Goal: Task Accomplishment & Management: Use online tool/utility

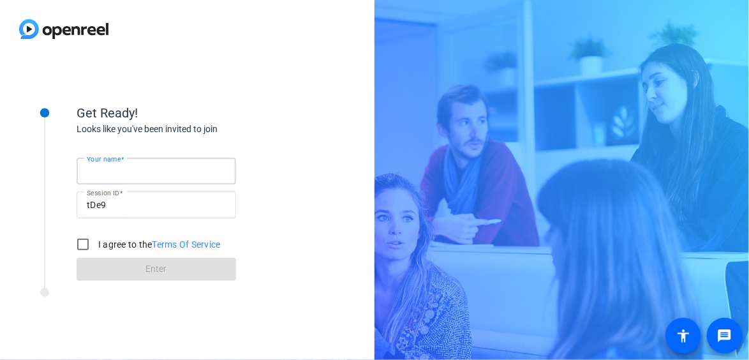
click at [163, 169] on input "Your name" at bounding box center [156, 170] width 139 height 15
type input "[PERSON_NAME]"
click at [85, 241] on input "I agree to the Terms Of Service" at bounding box center [83, 245] width 26 height 26
checkbox input "true"
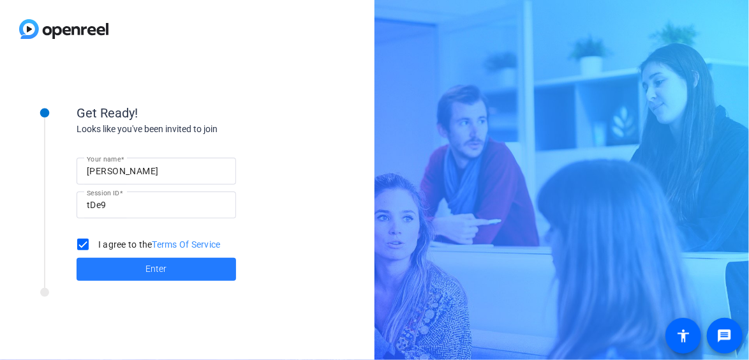
click at [89, 267] on span at bounding box center [157, 269] width 160 height 31
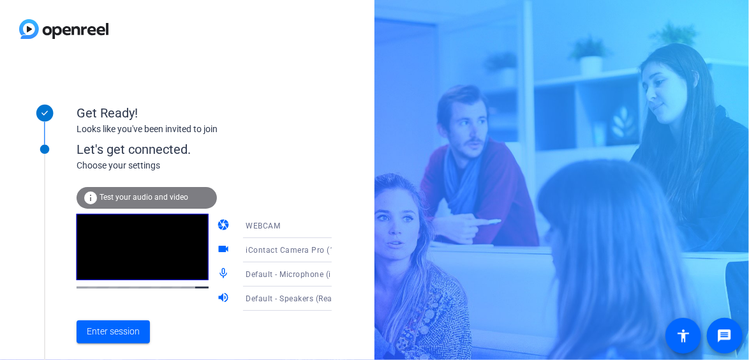
click at [288, 253] on span "iContact Camera Pro (1bcf:2d3e)" at bounding box center [308, 250] width 124 height 10
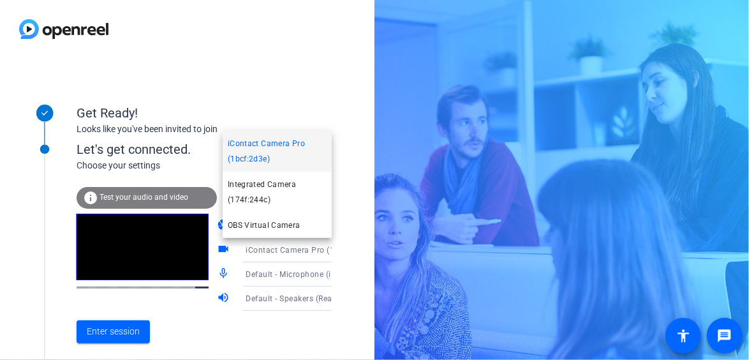
click at [260, 154] on span "iContact Camera Pro (1bcf:2d3e)" at bounding box center [277, 151] width 99 height 31
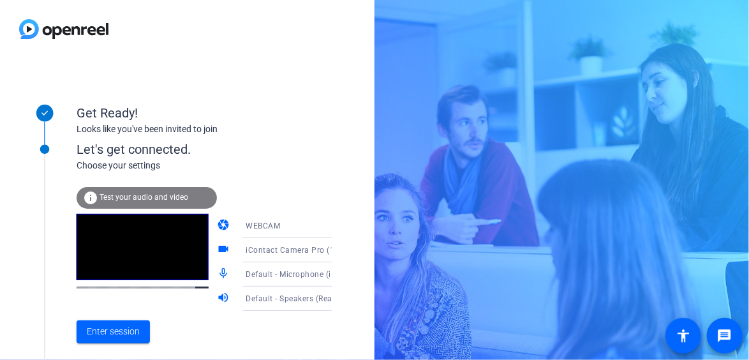
click at [288, 246] on span "iContact Camera Pro (1bcf:2d3e)" at bounding box center [308, 250] width 124 height 10
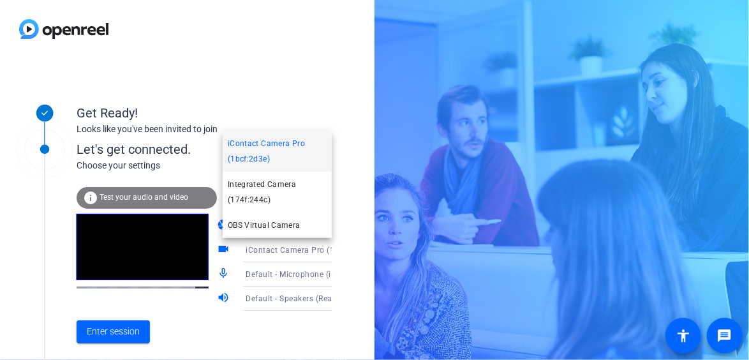
click at [286, 160] on span "iContact Camera Pro (1bcf:2d3e)" at bounding box center [277, 151] width 99 height 31
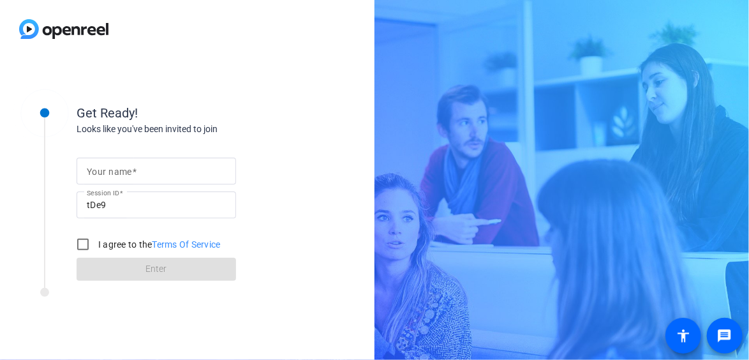
click at [179, 166] on input "Your name" at bounding box center [156, 170] width 139 height 15
type input "[PERSON_NAME]"
click at [83, 242] on input "I agree to the Terms Of Service" at bounding box center [83, 245] width 26 height 26
checkbox input "true"
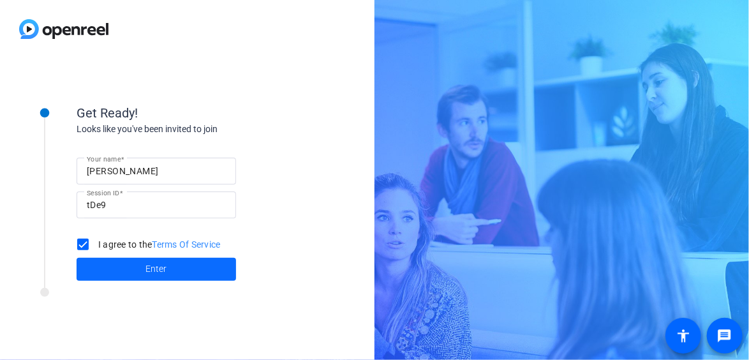
click at [107, 274] on span at bounding box center [157, 269] width 160 height 31
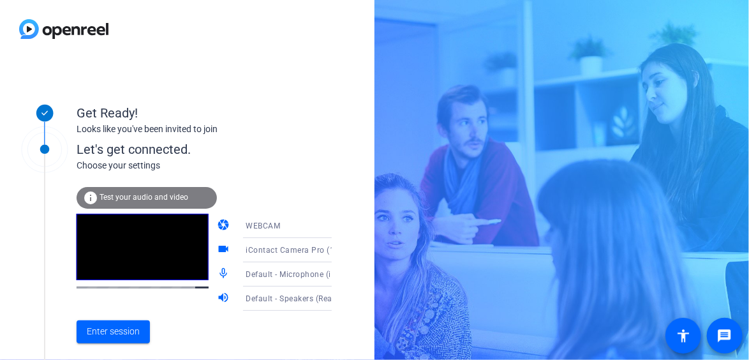
click at [337, 255] on icon at bounding box center [344, 250] width 15 height 15
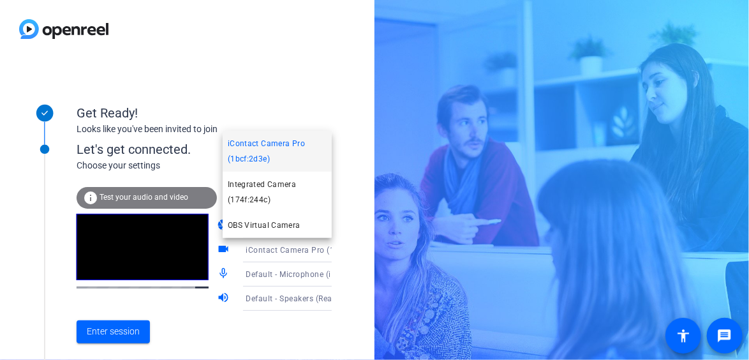
click at [293, 150] on span "iContact Camera Pro (1bcf:2d3e)" at bounding box center [277, 151] width 99 height 31
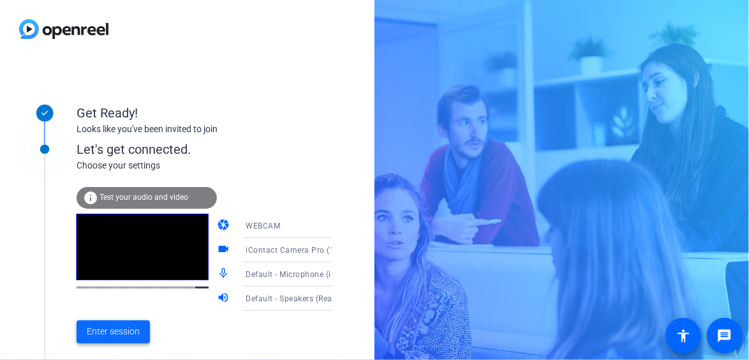
click at [119, 333] on span "Enter session" at bounding box center [113, 331] width 53 height 13
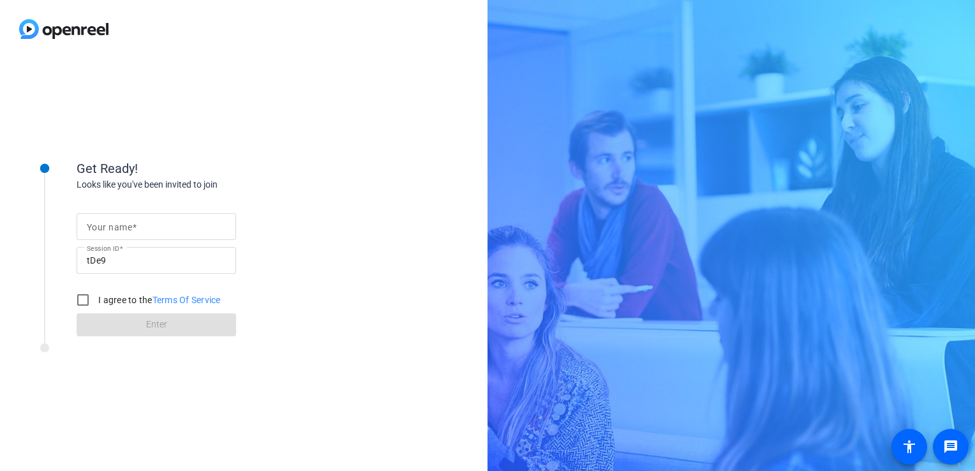
click at [202, 219] on input "Your name" at bounding box center [156, 226] width 139 height 15
type input "Tyler S."
click at [84, 292] on input "I agree to the Terms Of Service" at bounding box center [83, 300] width 26 height 26
checkbox input "true"
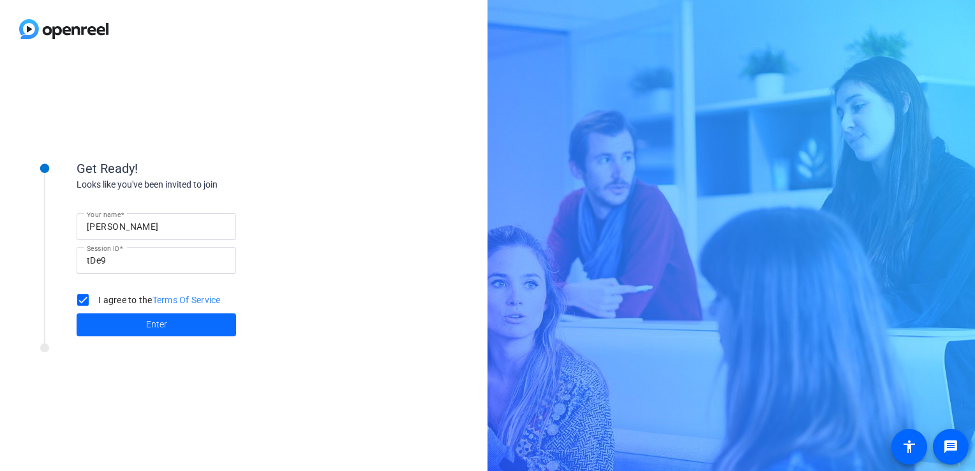
click at [101, 320] on span at bounding box center [157, 325] width 160 height 31
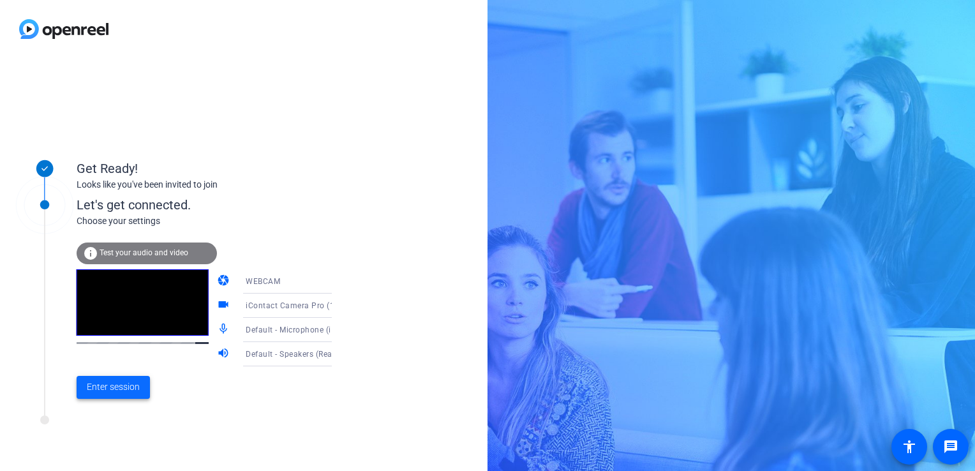
click at [105, 377] on span at bounding box center [113, 387] width 73 height 31
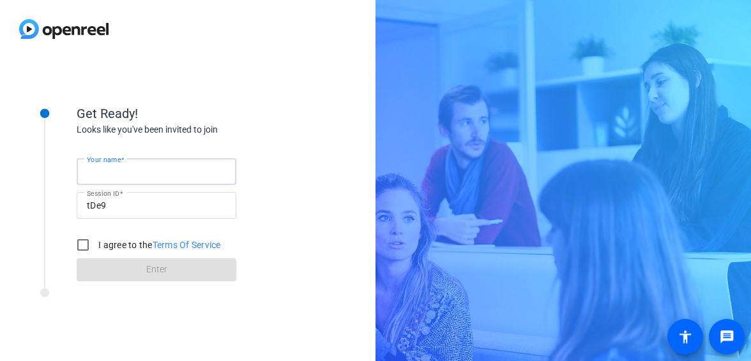
click at [211, 167] on input "Your name" at bounding box center [156, 171] width 139 height 15
type input "[PERSON_NAME]"
click at [86, 243] on input "I agree to the Terms Of Service" at bounding box center [83, 245] width 26 height 26
checkbox input "true"
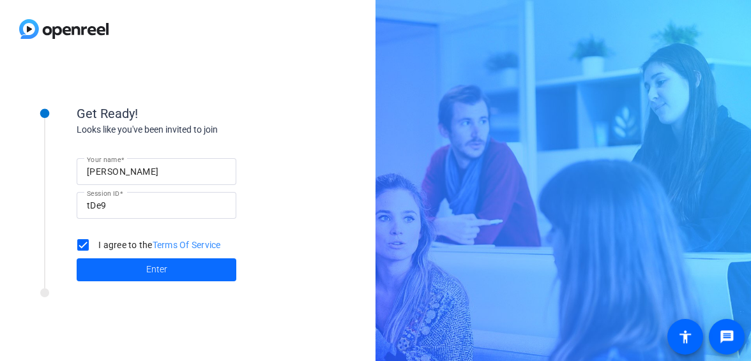
click at [98, 270] on span at bounding box center [157, 270] width 160 height 31
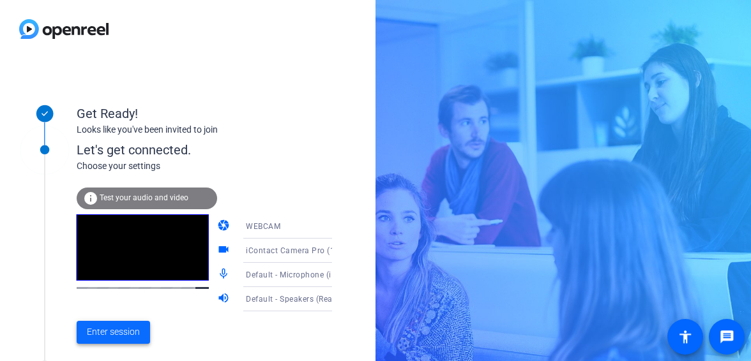
click at [102, 329] on span "Enter session" at bounding box center [113, 332] width 53 height 13
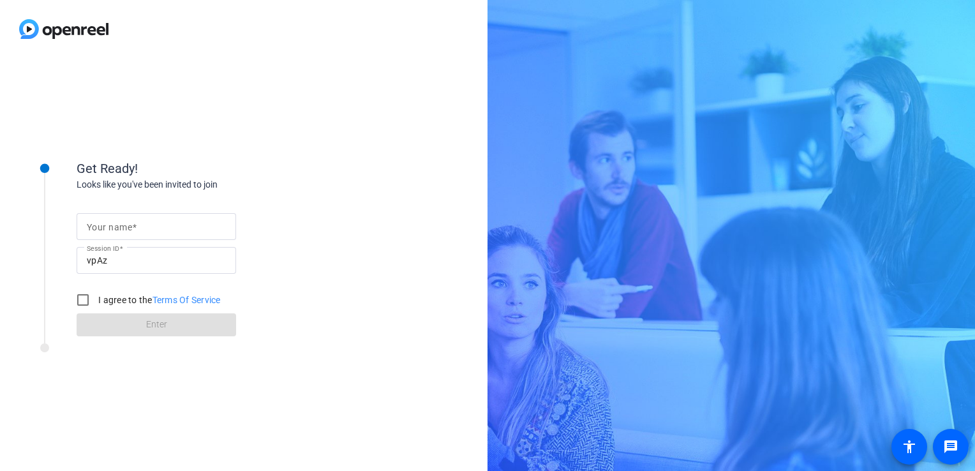
click at [125, 229] on mat-label "Your name" at bounding box center [109, 227] width 45 height 10
click at [125, 229] on input "Your name" at bounding box center [156, 226] width 139 height 15
type input "[PERSON_NAME]"
click at [87, 300] on input "I agree to the Terms Of Service" at bounding box center [83, 300] width 26 height 26
checkbox input "true"
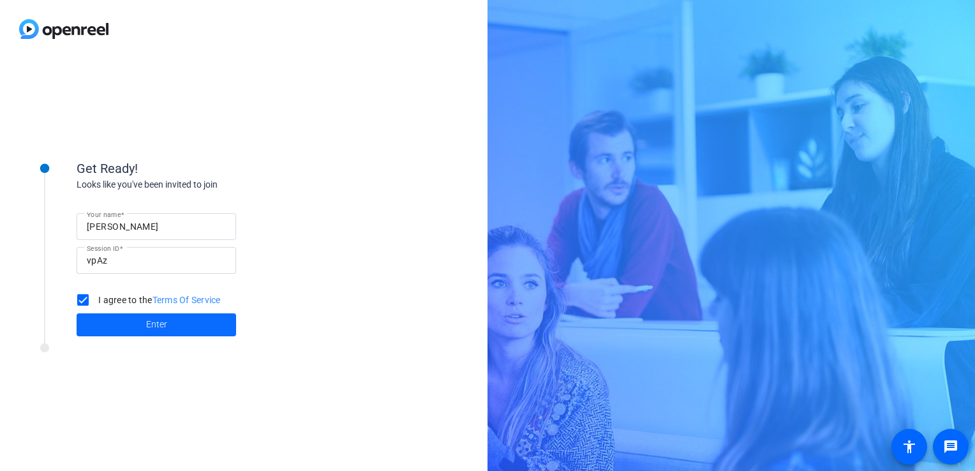
click at [96, 326] on span at bounding box center [157, 325] width 160 height 31
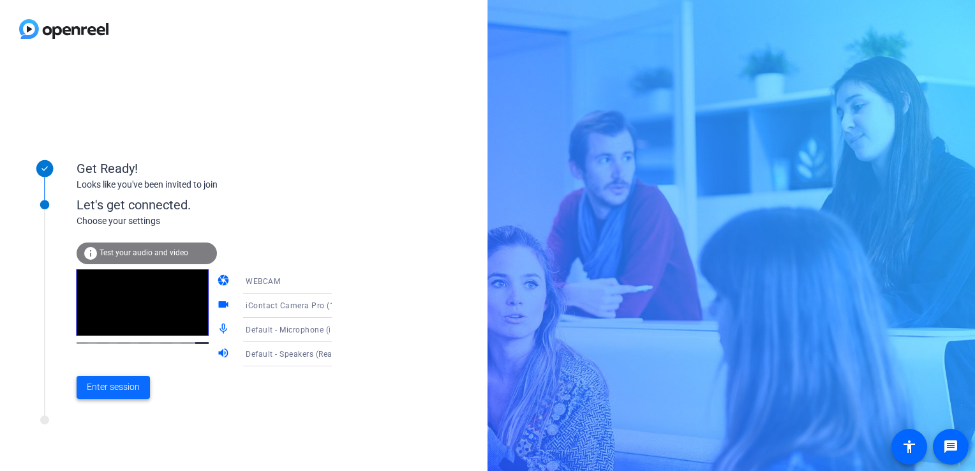
click at [112, 392] on span "Enter session" at bounding box center [113, 386] width 53 height 13
